Goal: Information Seeking & Learning: Understand process/instructions

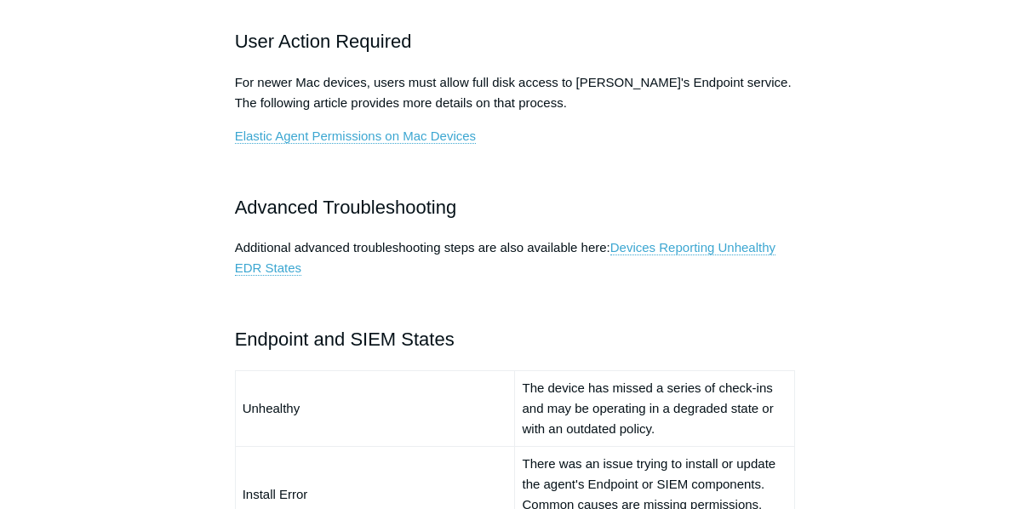
scroll to position [1026, 0]
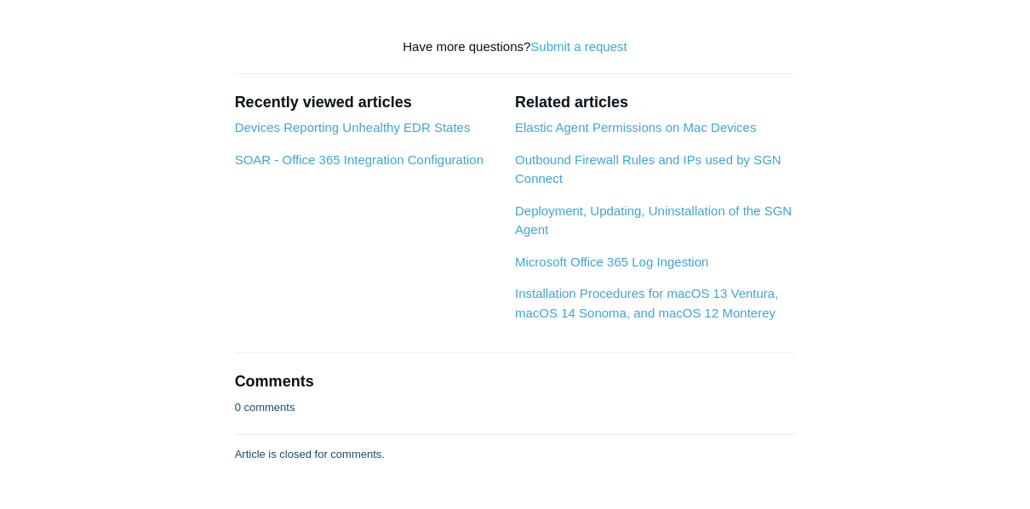
scroll to position [1874, 0]
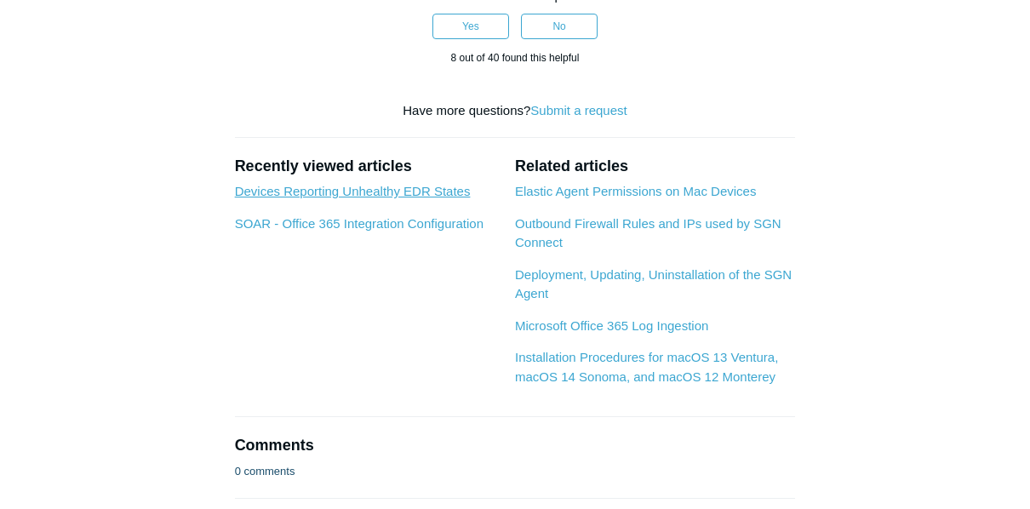
click at [380, 184] on link "Devices Reporting Unhealthy EDR States" at bounding box center [353, 191] width 236 height 14
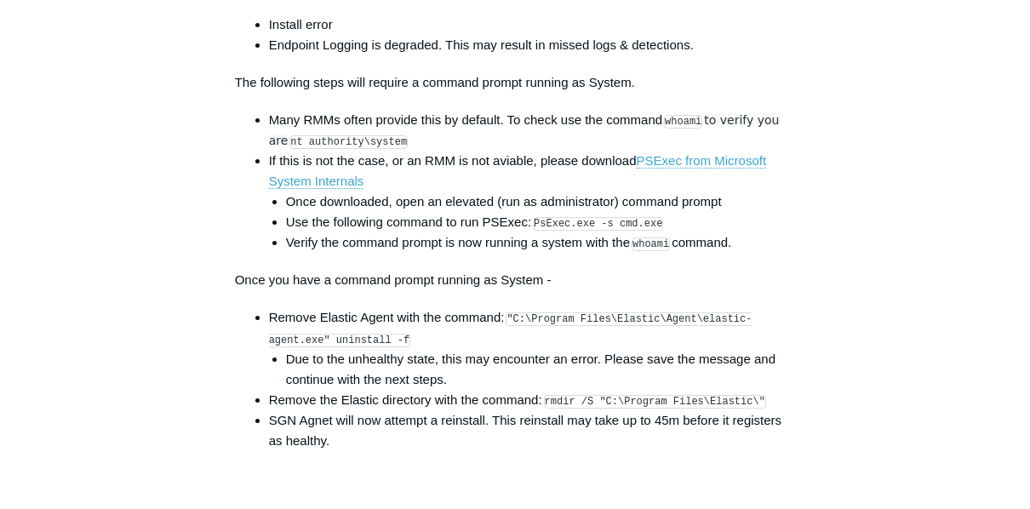
scroll to position [2588, 0]
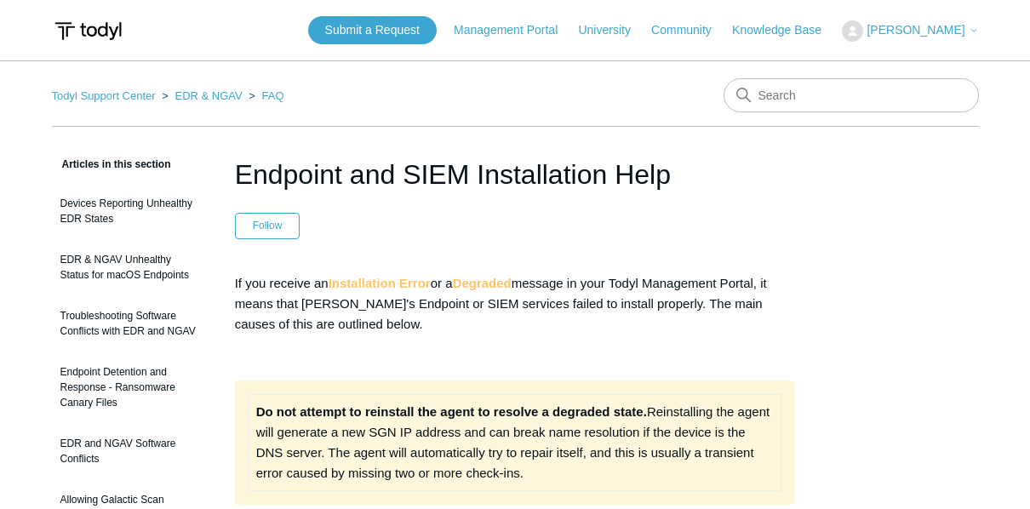
click at [373, 282] on strong "Installation Error" at bounding box center [380, 283] width 102 height 14
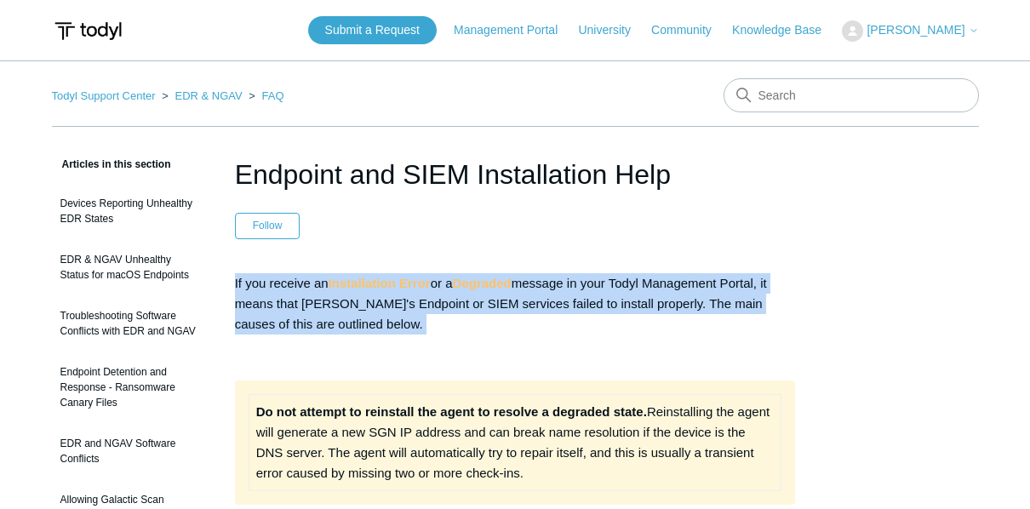
click at [373, 282] on strong "Installation Error" at bounding box center [380, 283] width 102 height 14
click at [374, 281] on strong "Installation Error" at bounding box center [380, 283] width 102 height 14
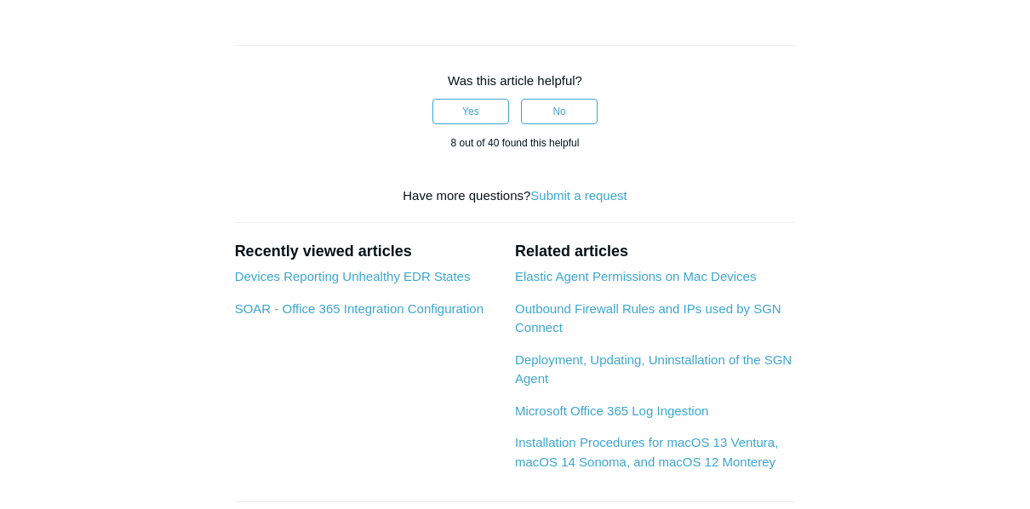
scroll to position [1786, 0]
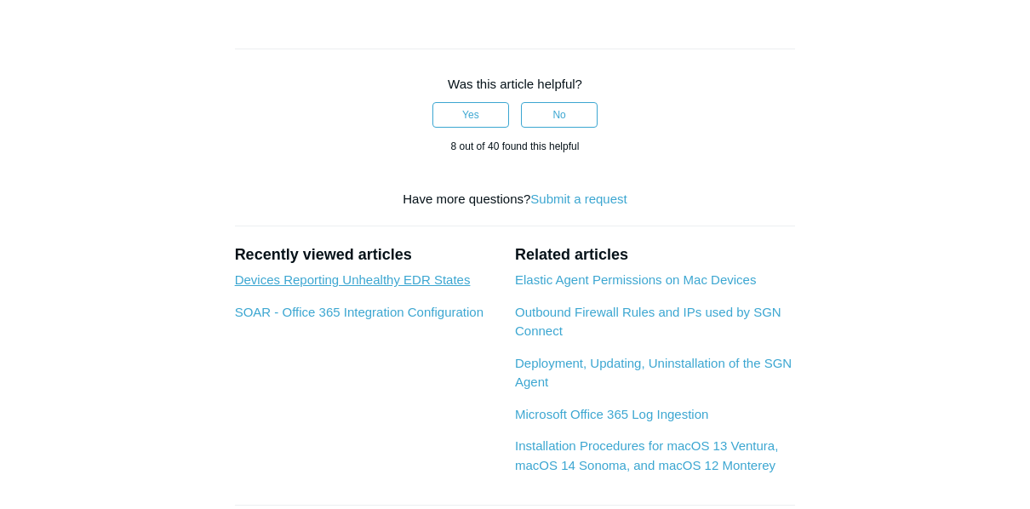
click at [401, 272] on link "Devices Reporting Unhealthy EDR States" at bounding box center [353, 279] width 236 height 14
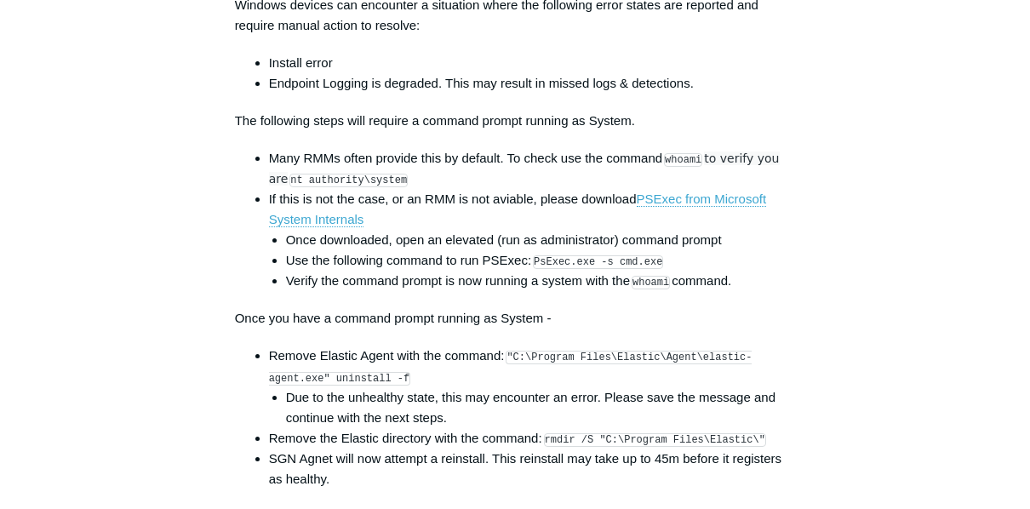
scroll to position [2553, 0]
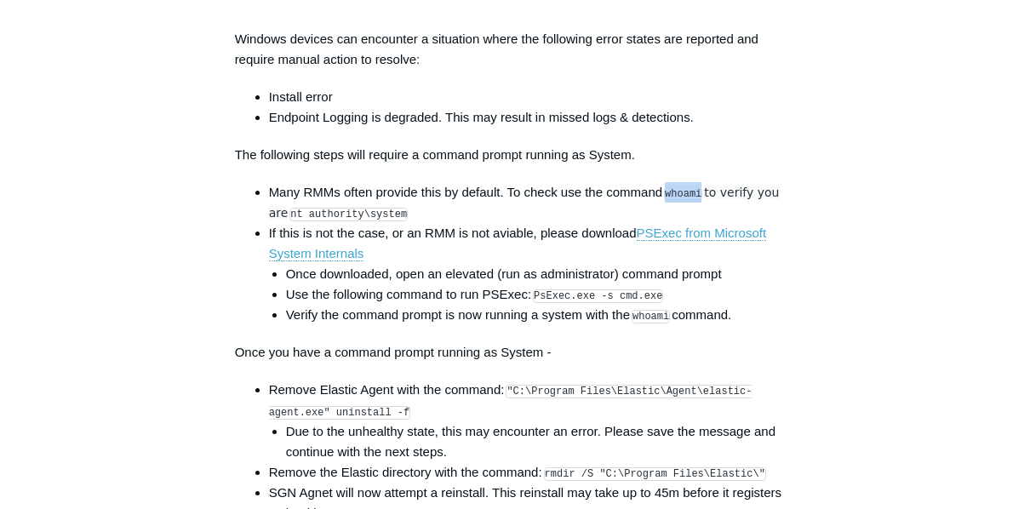
drag, startPoint x: 700, startPoint y: 180, endPoint x: 670, endPoint y: 177, distance: 29.9
click at [670, 187] on code "whoami" at bounding box center [683, 194] width 38 height 14
copy code "whoami"
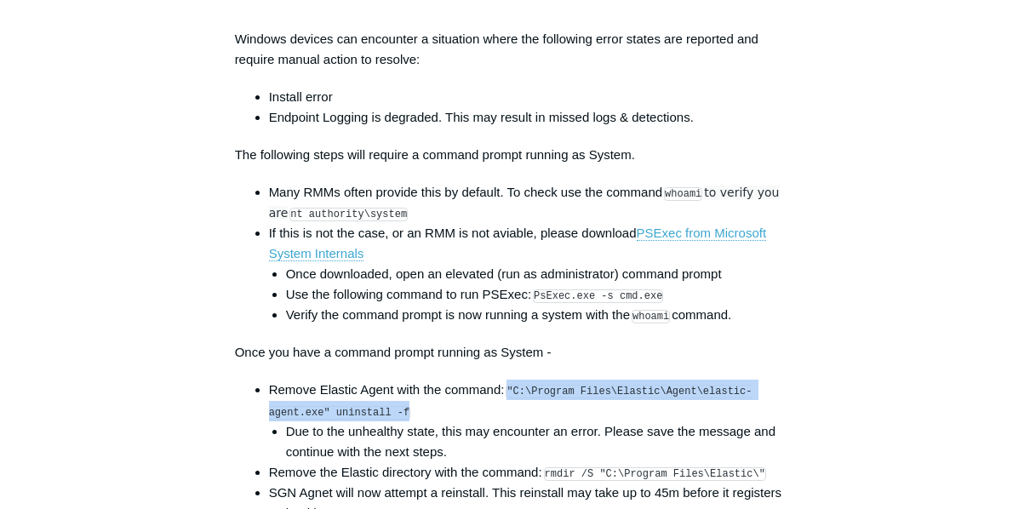
drag, startPoint x: 334, startPoint y: 401, endPoint x: 512, endPoint y: 381, distance: 178.1
click at [512, 385] on code ""C:\Program Files\Elastic\Agent\elastic-agent.exe" uninstall -f" at bounding box center [510, 402] width 483 height 34
copy code ""C:\Program Files\Elastic\Agent\elastic-agent.exe" uninstall -f"
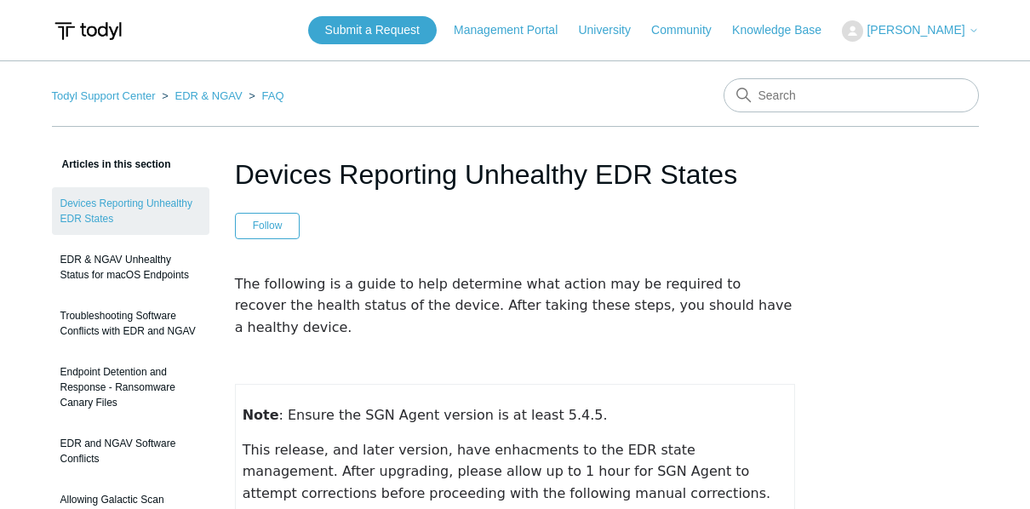
scroll to position [2588, 0]
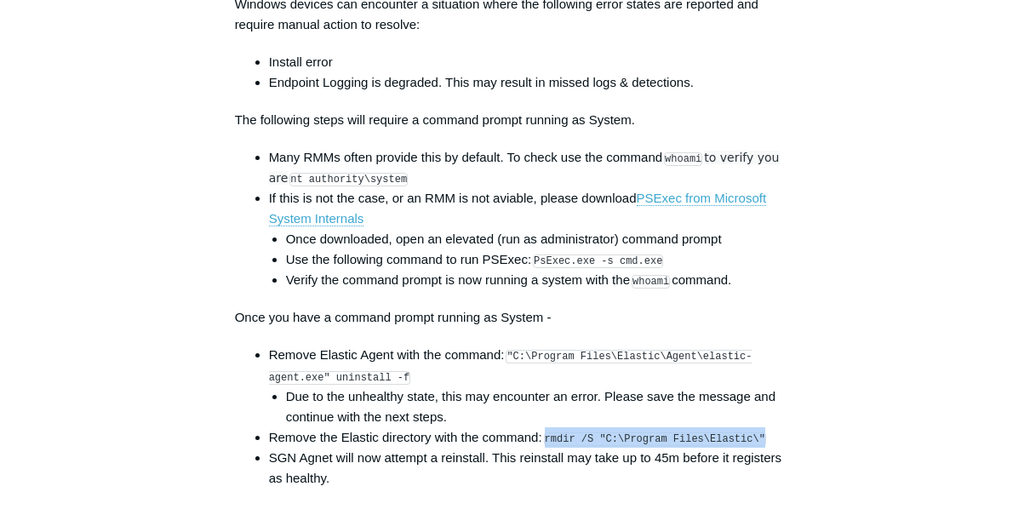
drag, startPoint x: 747, startPoint y: 426, endPoint x: 547, endPoint y: 424, distance: 200.0
click at [547, 432] on code "rmdir /S "C:\Program Files\Elastic\"" at bounding box center [655, 439] width 222 height 14
copy code "rmdir /S "C:\Program Files\Elastic\""
click at [466, 468] on li "SGN Agnet will now attempt a reinstall. This reinstall may take up to 45m befor…" at bounding box center [532, 468] width 527 height 41
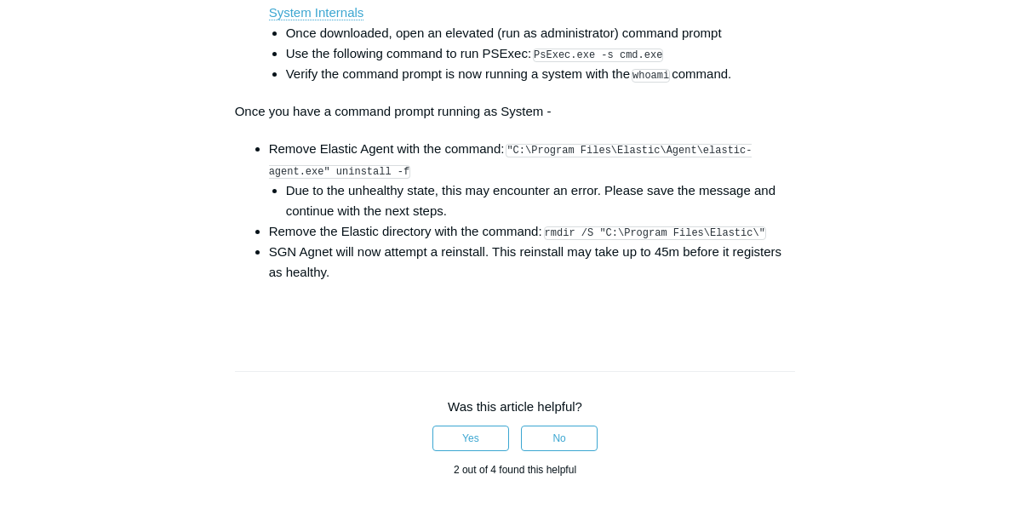
scroll to position [2792, 0]
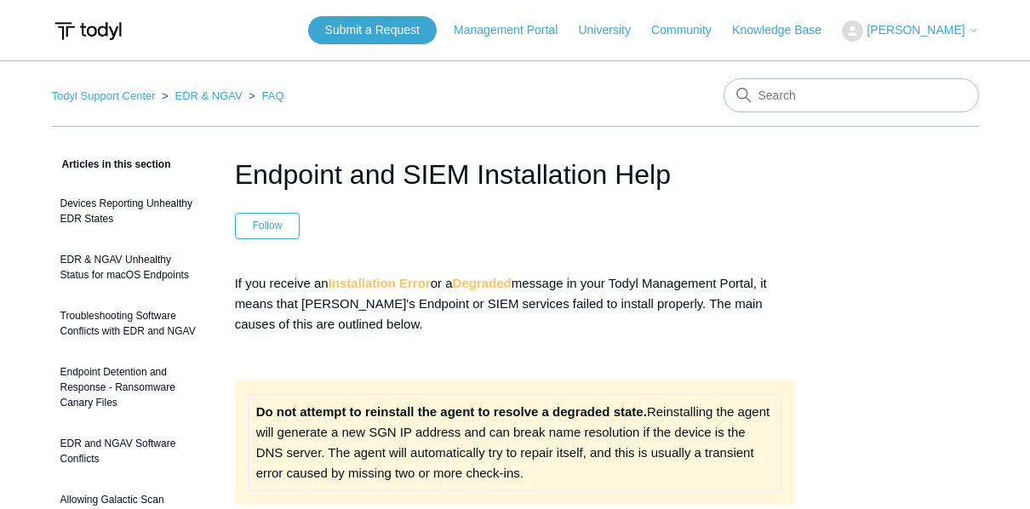
scroll to position [1786, 0]
